Goal: Information Seeking & Learning: Stay updated

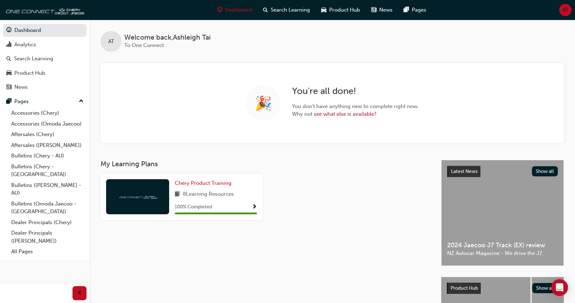
click at [342, 220] on div at bounding box center [350, 199] width 168 height 52
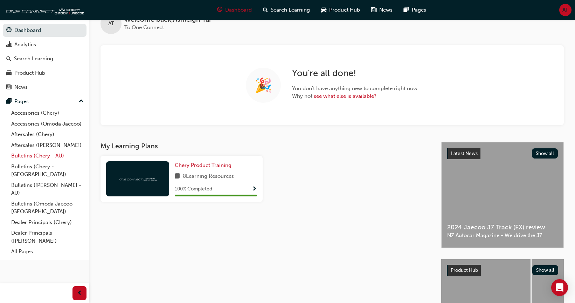
scroll to position [35, 0]
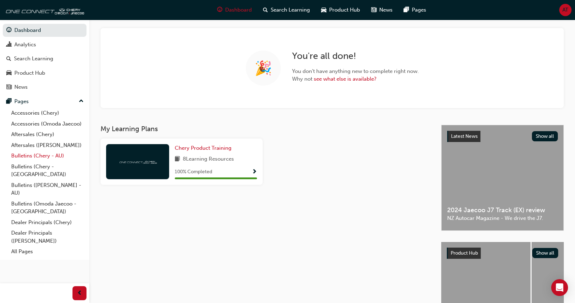
click at [54, 155] on link "Bulletins (Chery - AU)" at bounding box center [47, 155] width 78 height 11
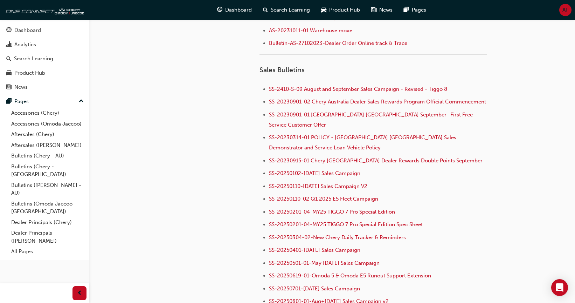
scroll to position [701, 0]
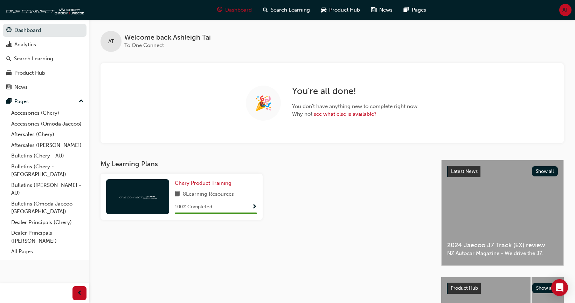
click at [498, 116] on div "🎉 You're all done! You don't have anything new to complete right now. Why not s…" at bounding box center [333, 103] width 464 height 80
